Goal: Task Accomplishment & Management: Manage account settings

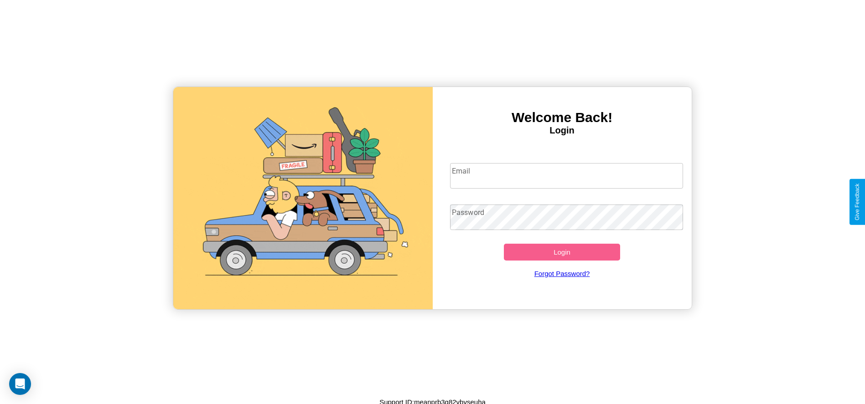
click at [566, 175] on input "Email" at bounding box center [566, 176] width 233 height 26
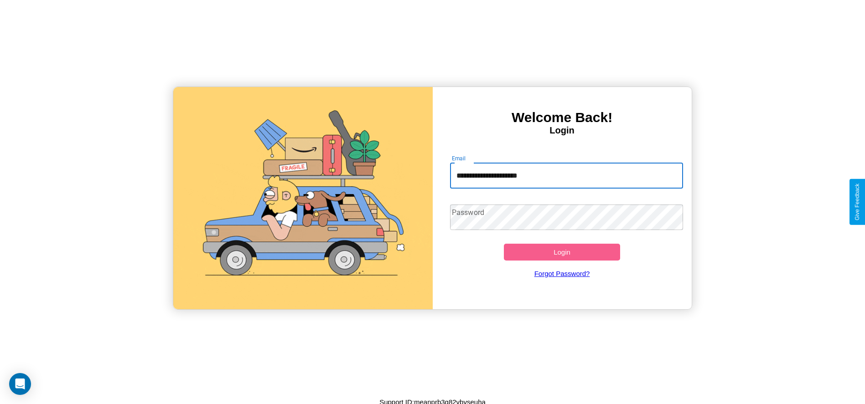
type input "**********"
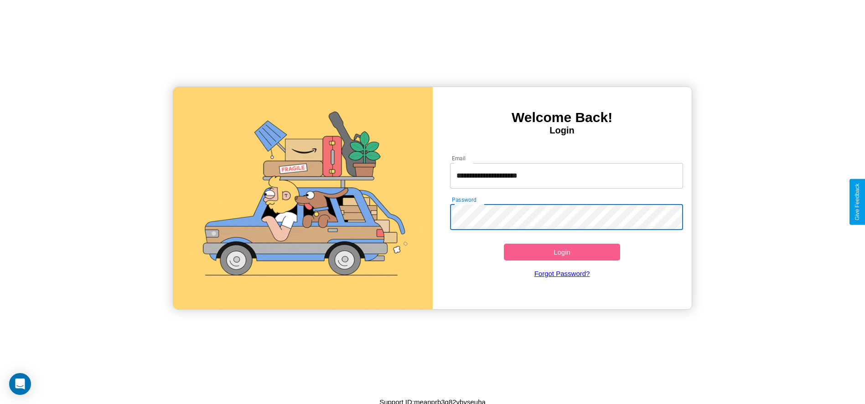
click at [562, 252] on button "Login" at bounding box center [562, 252] width 117 height 17
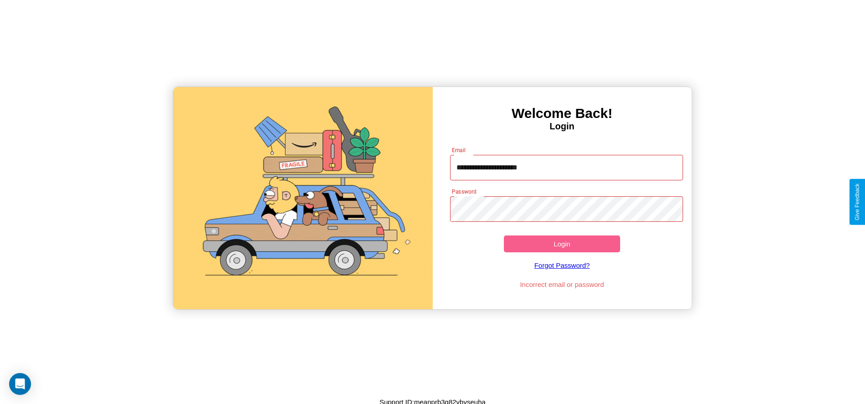
click at [562, 244] on button "Login" at bounding box center [562, 244] width 117 height 17
